Goal: Task Accomplishment & Management: Use online tool/utility

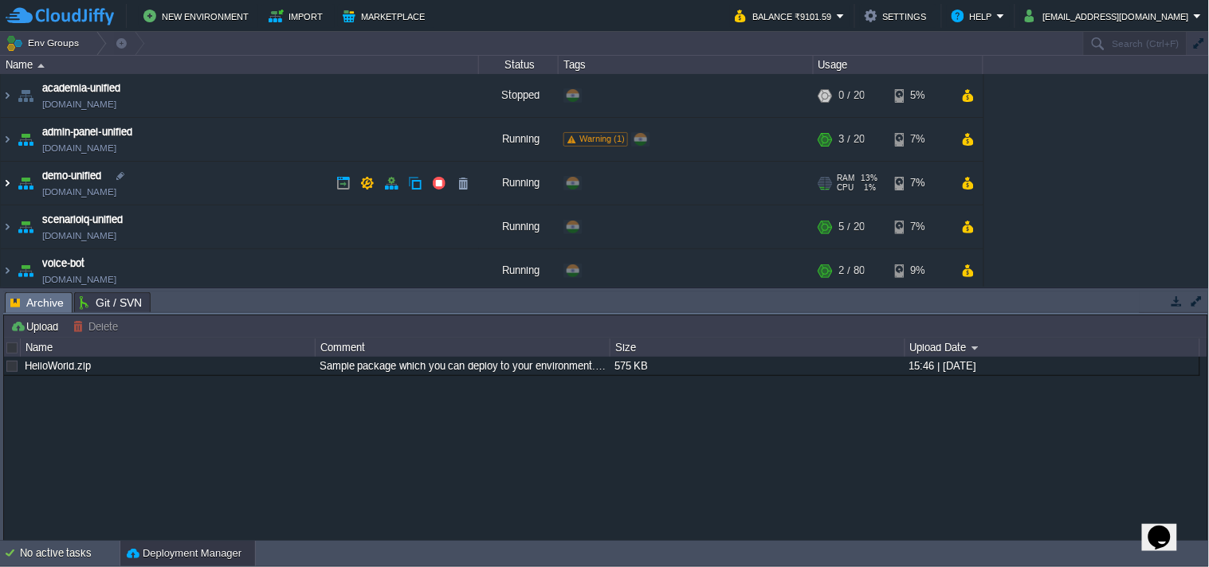
click at [10, 180] on img at bounding box center [7, 183] width 13 height 43
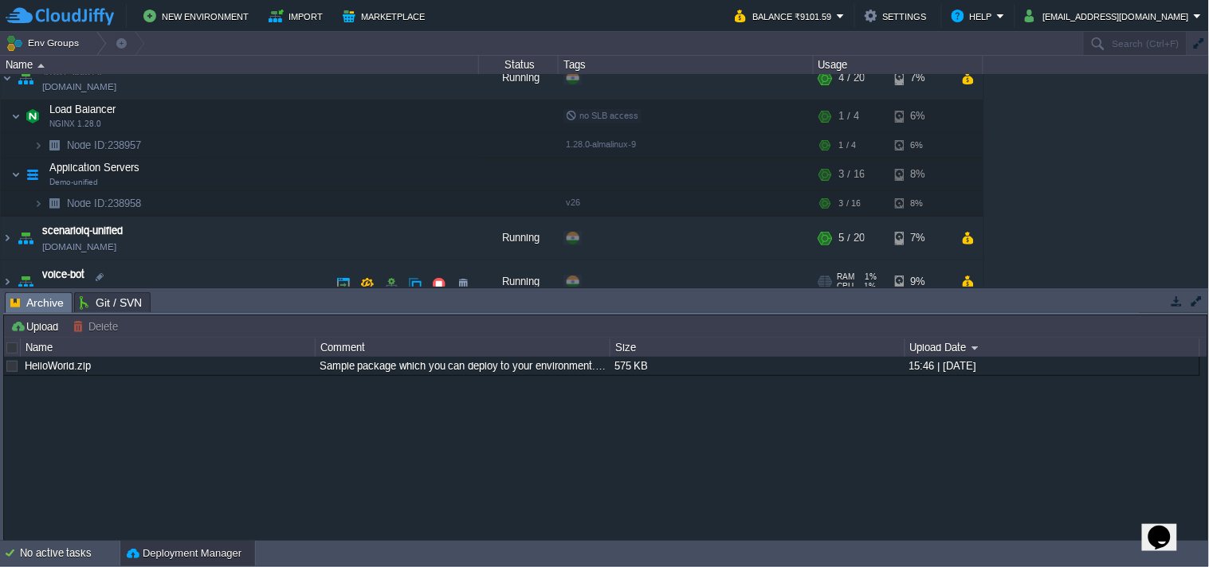
scroll to position [177, 0]
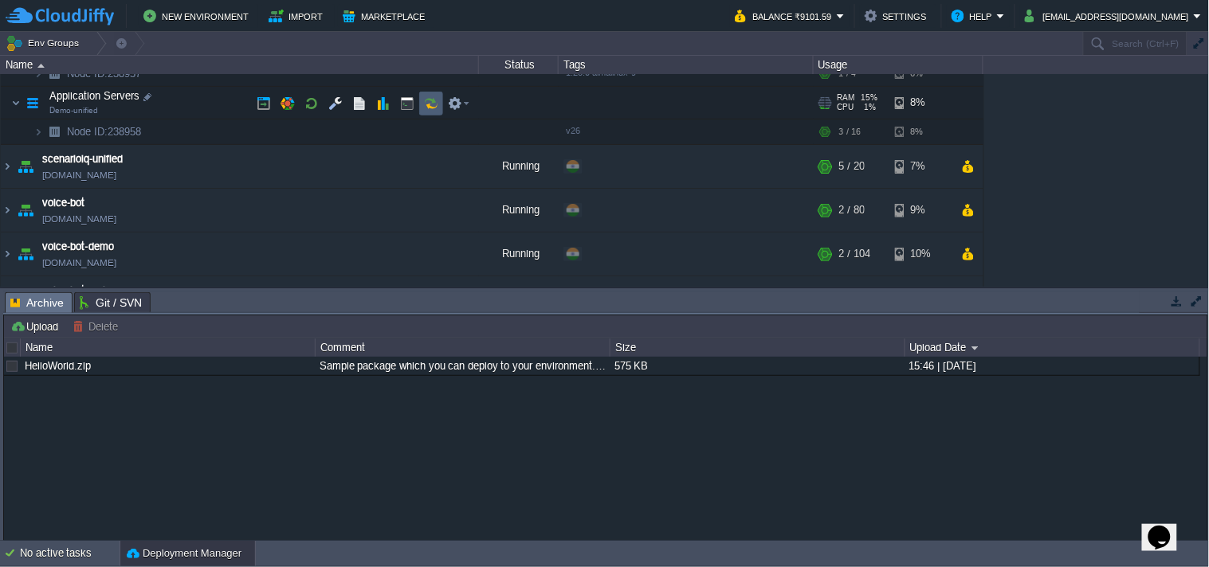
click at [425, 104] on button "button" at bounding box center [431, 103] width 14 height 14
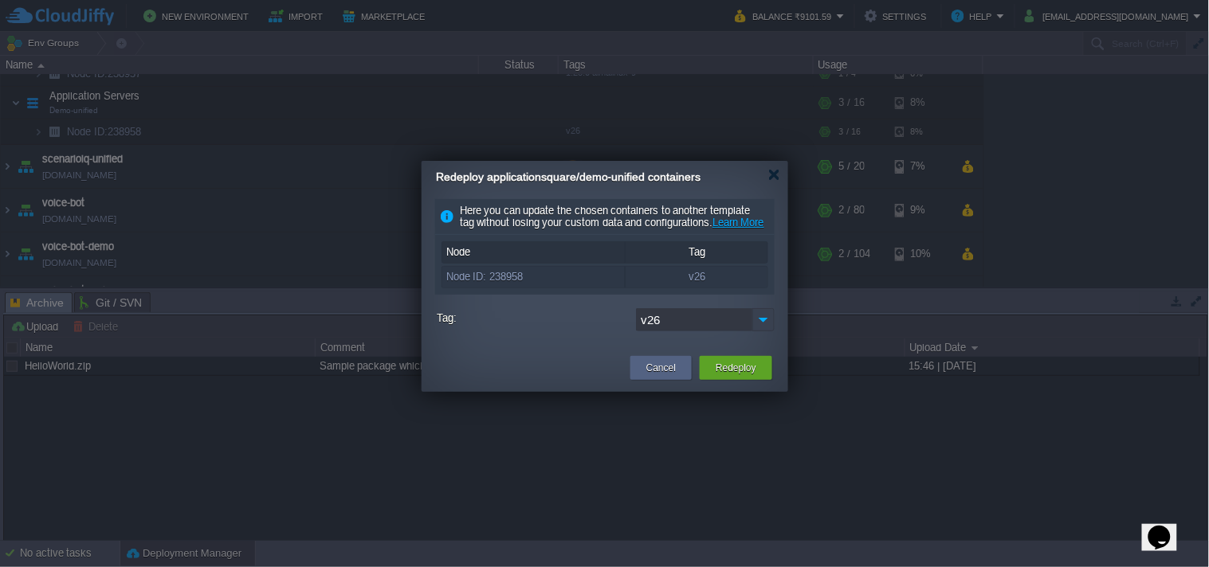
click at [758, 331] on img at bounding box center [763, 319] width 22 height 23
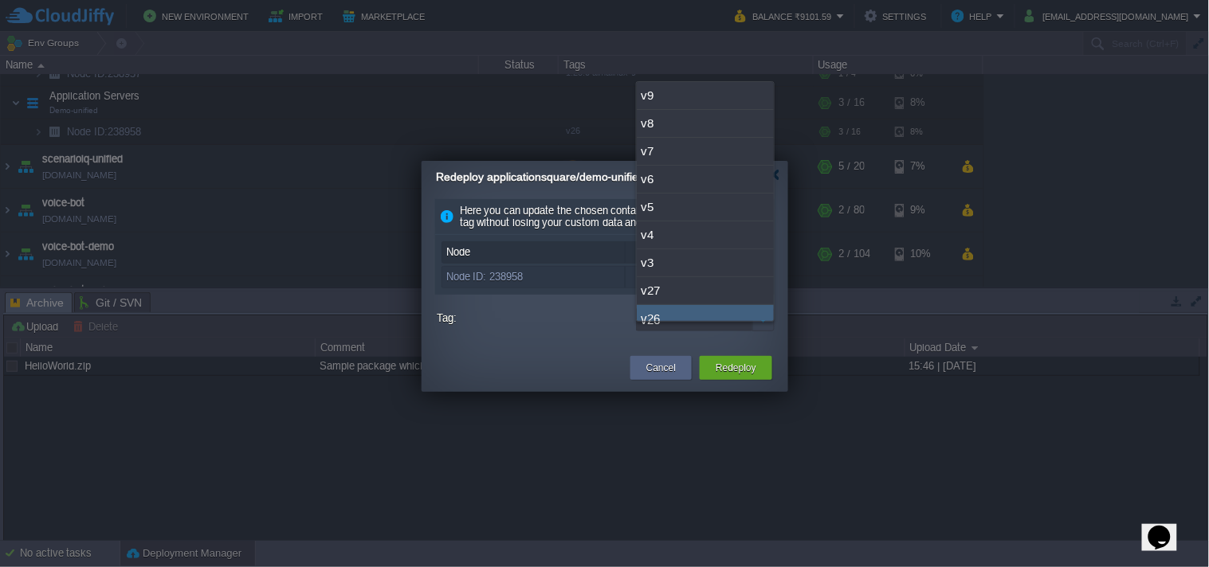
scroll to position [12, 0]
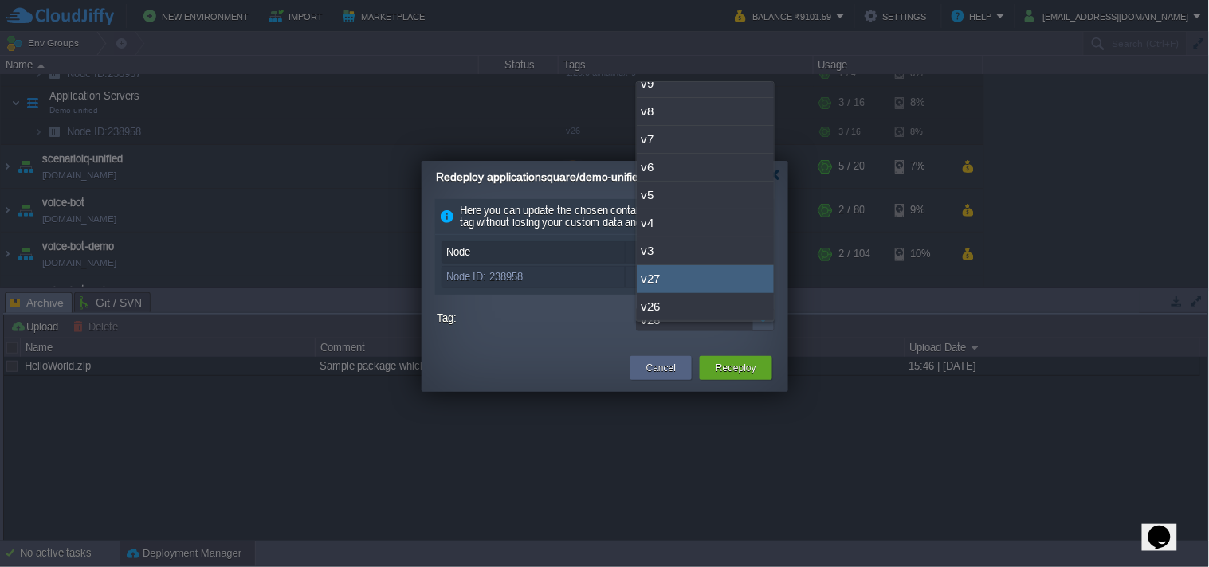
click at [717, 279] on div "v27" at bounding box center [705, 279] width 137 height 28
type input "v27"
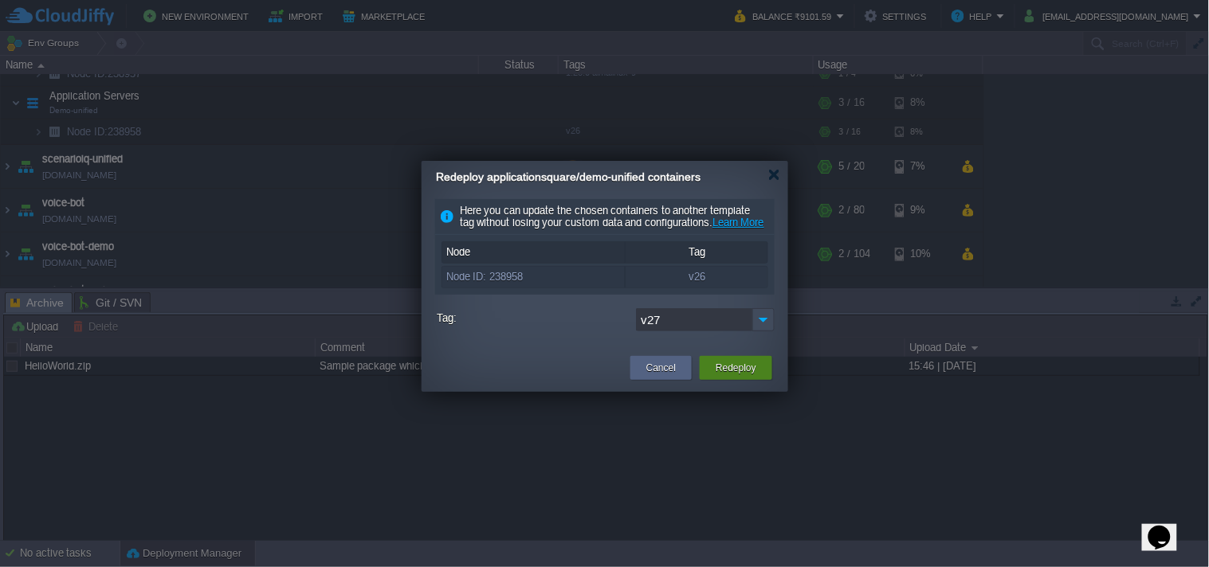
click at [755, 376] on button "Redeploy" at bounding box center [735, 368] width 41 height 16
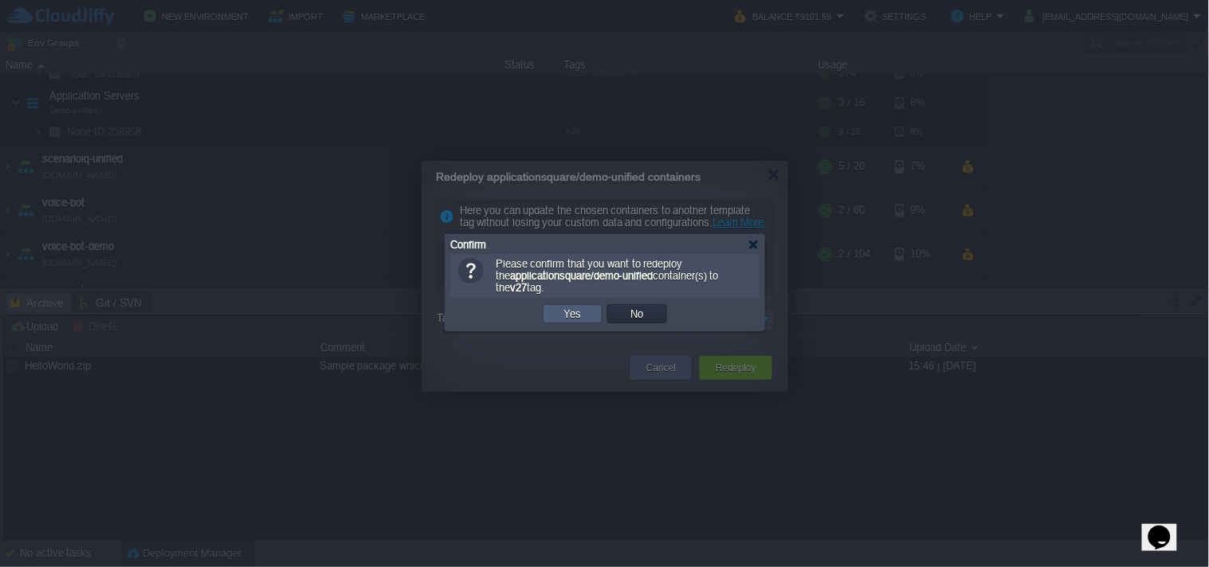
click at [585, 305] on td "Yes" at bounding box center [573, 313] width 60 height 19
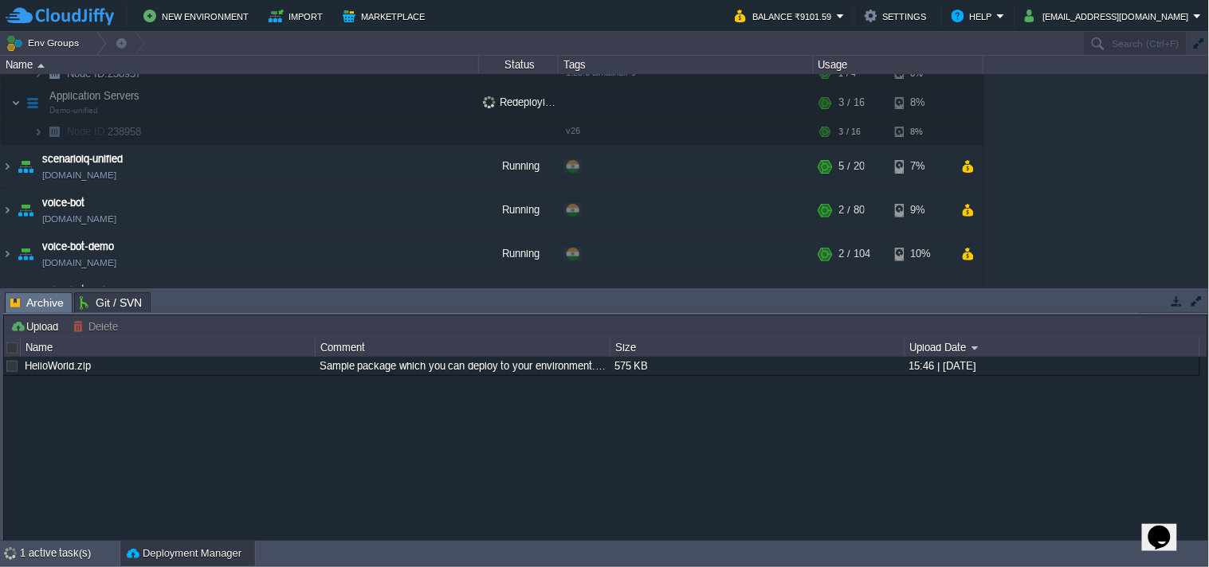
click at [1175, 304] on button "button" at bounding box center [1176, 301] width 14 height 14
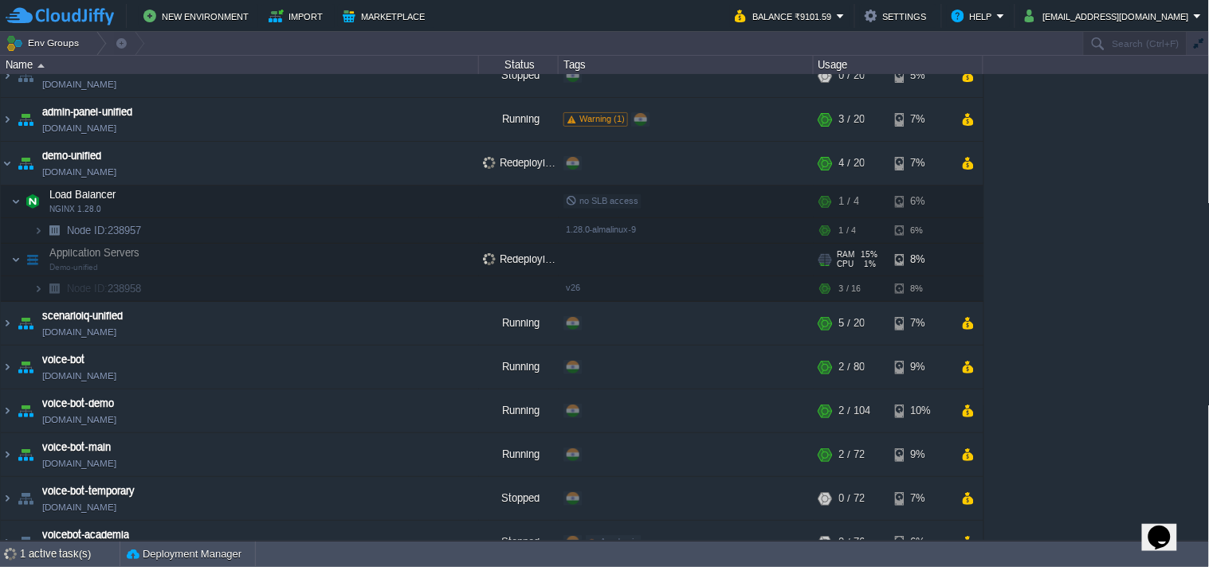
scroll to position [0, 0]
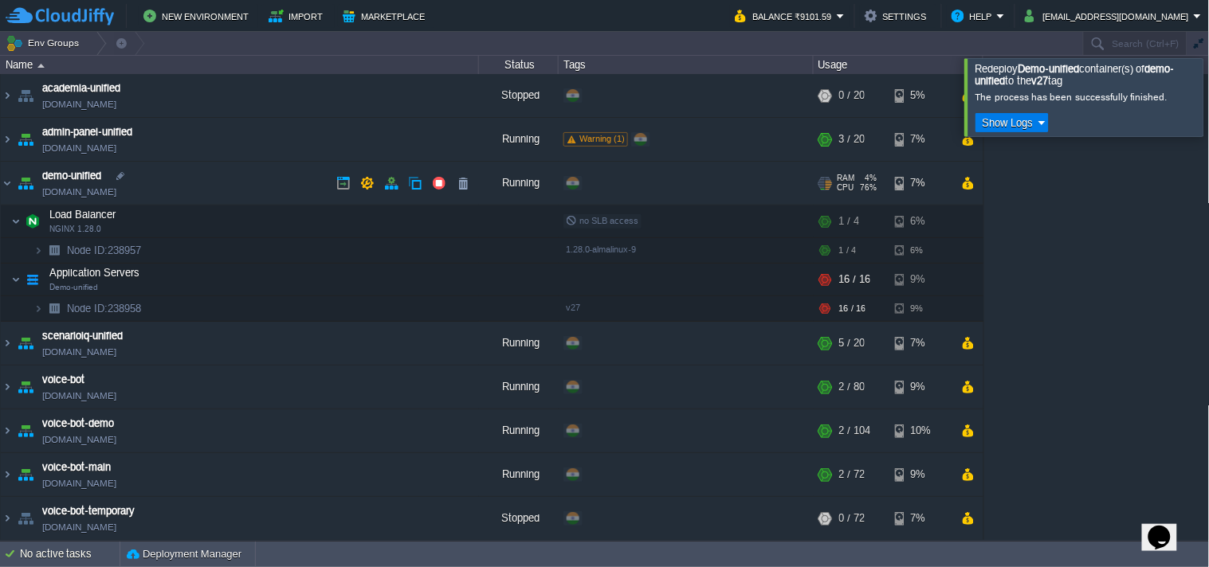
click at [127, 200] on td "demo-unified [DOMAIN_NAME]" at bounding box center [240, 184] width 478 height 44
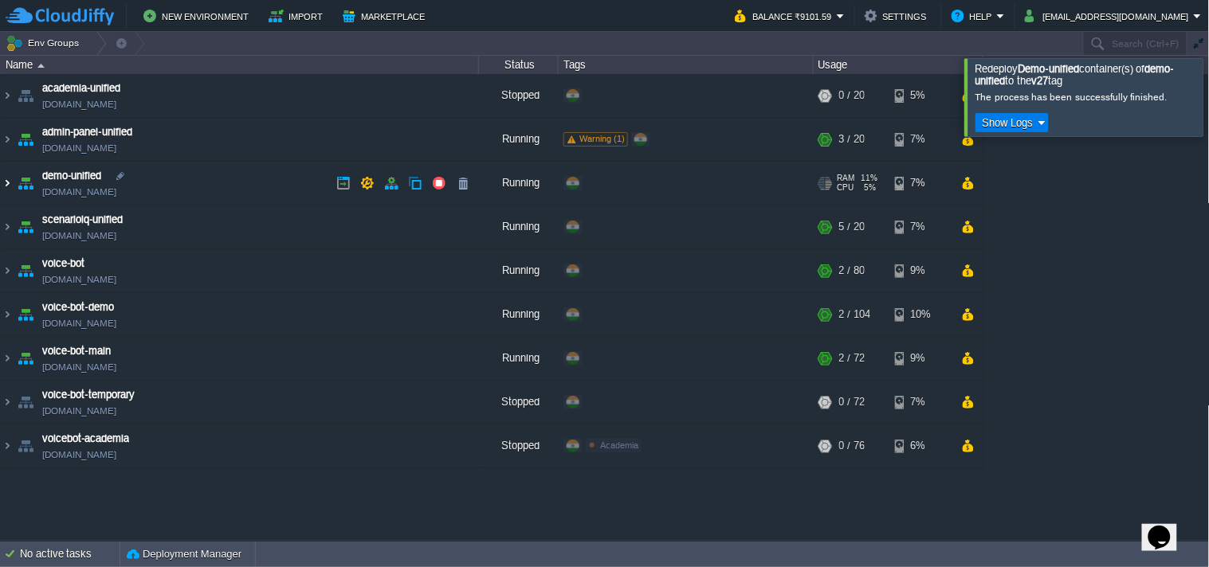
click at [1, 180] on img at bounding box center [7, 183] width 13 height 43
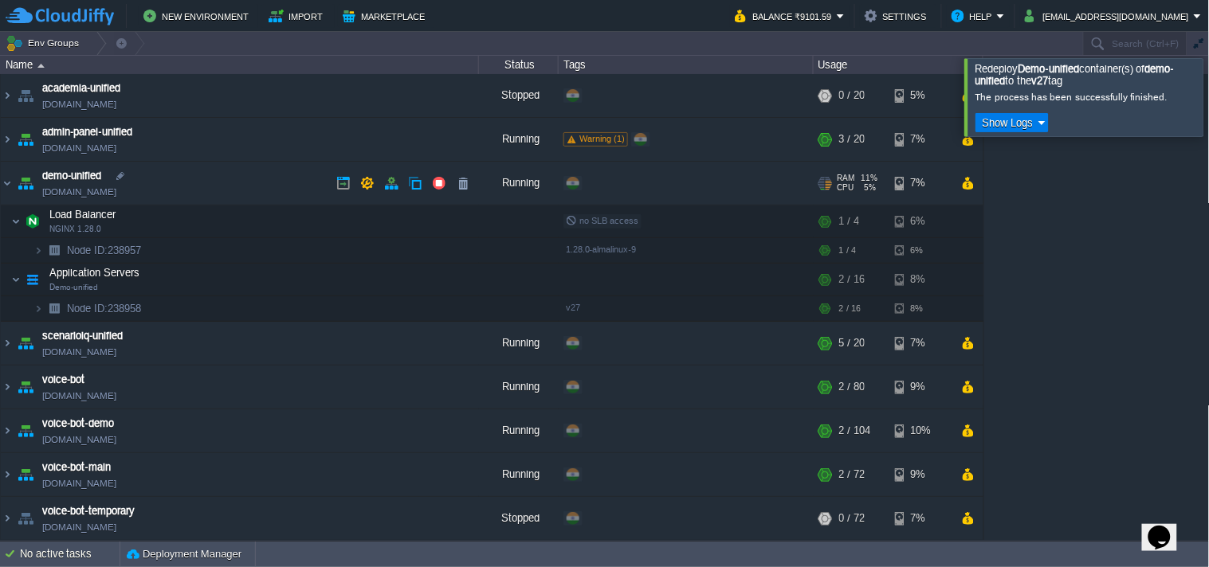
click at [152, 192] on td "demo-unified [DOMAIN_NAME]" at bounding box center [240, 184] width 478 height 44
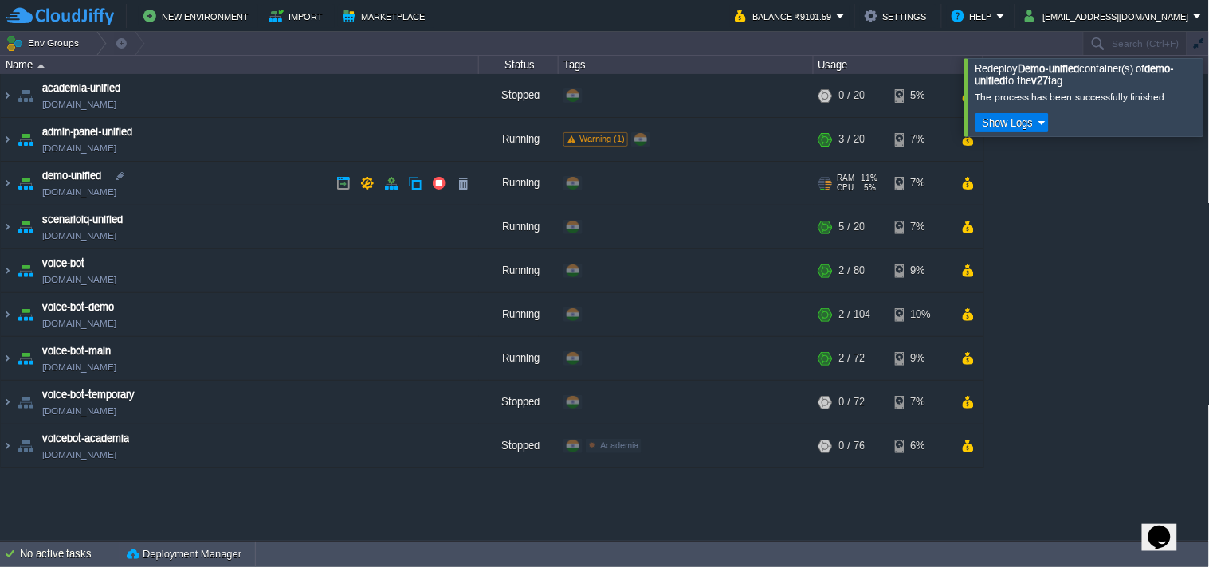
click at [116, 189] on link "[DOMAIN_NAME]" at bounding box center [79, 192] width 74 height 16
click at [70, 196] on link "[DOMAIN_NAME]" at bounding box center [79, 192] width 74 height 16
click at [116, 190] on link "[DOMAIN_NAME]" at bounding box center [79, 192] width 74 height 16
click at [116, 192] on link "[DOMAIN_NAME]" at bounding box center [79, 192] width 74 height 16
